Goal: Obtain resource: Download file/media

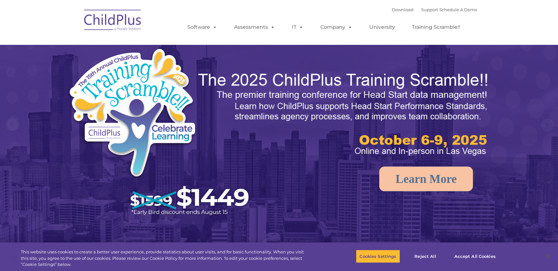
select select "MEDIUM"
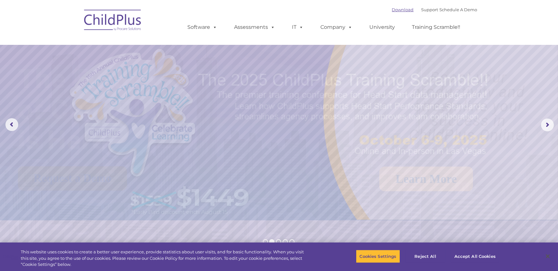
click at [396, 9] on link "Download" at bounding box center [403, 9] width 22 height 5
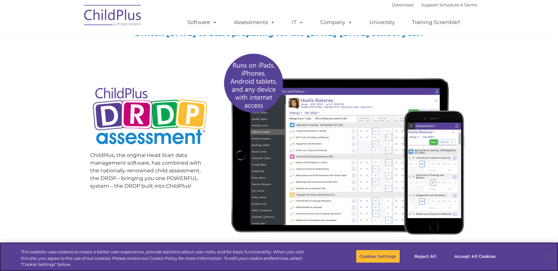
scroll to position [159, 0]
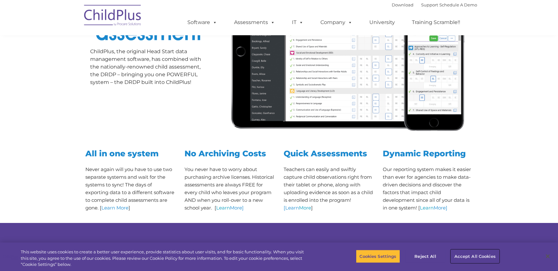
click at [466, 259] on button "Accept All Cookies" at bounding box center [475, 255] width 48 height 13
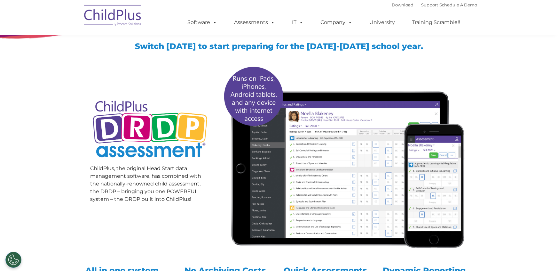
scroll to position [0, 0]
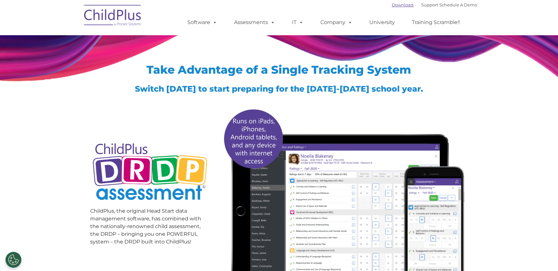
click at [399, 4] on link "Download" at bounding box center [403, 4] width 22 height 5
